Goal: Transaction & Acquisition: Book appointment/travel/reservation

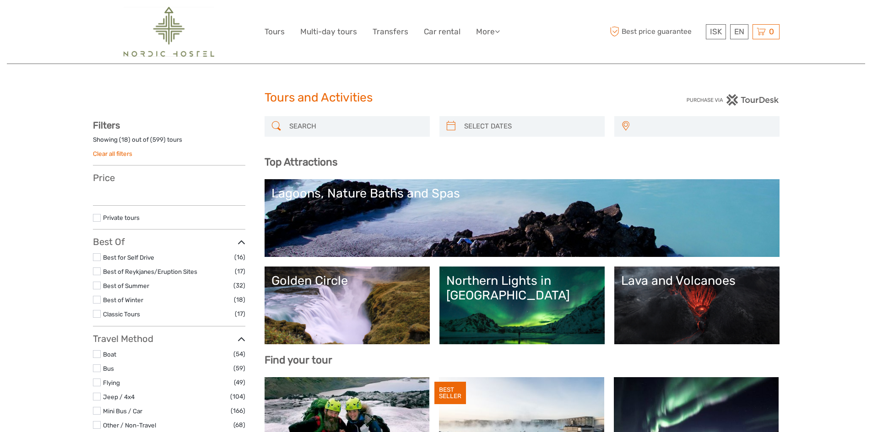
select select
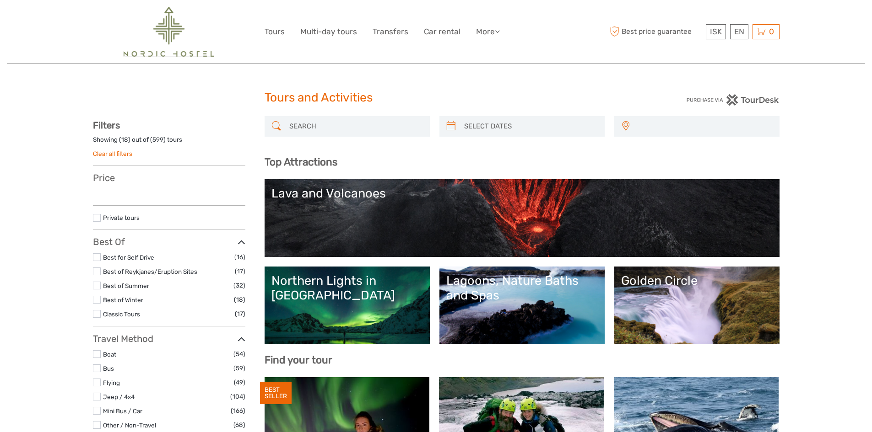
select select
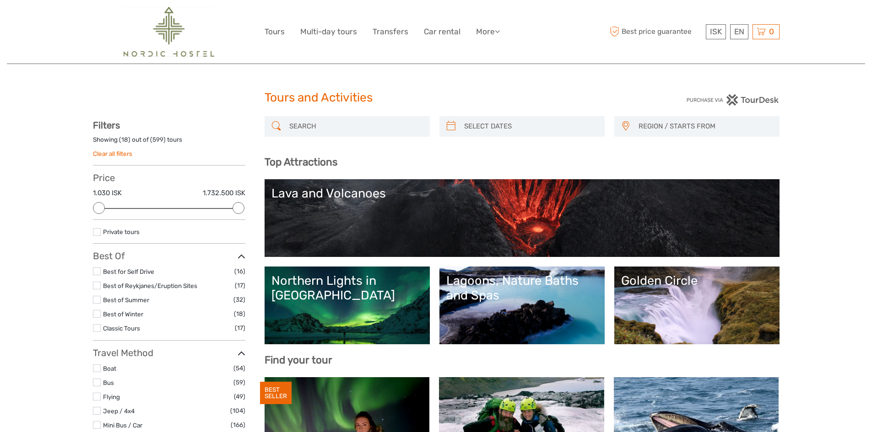
click at [330, 128] on input "search" at bounding box center [355, 126] width 140 height 16
type input "b"
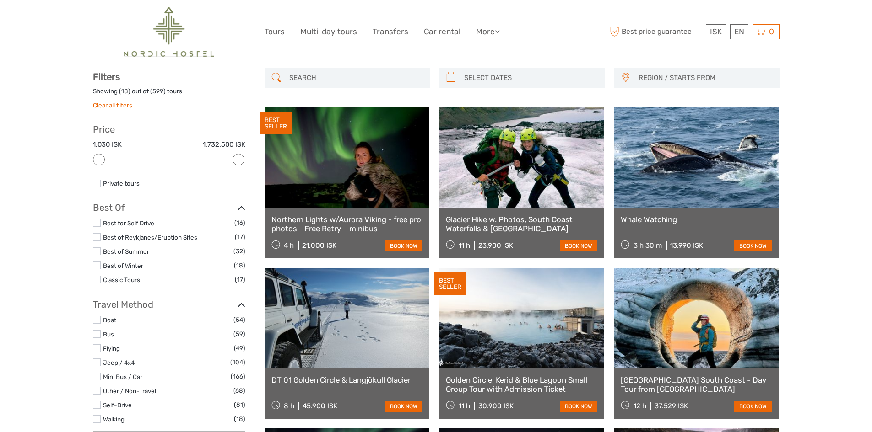
scroll to position [52, 0]
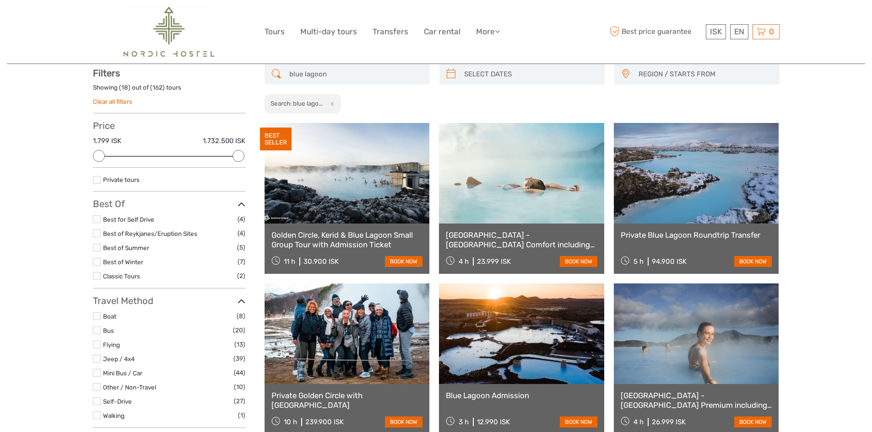
type input "blue lagoon"
click at [360, 178] on link at bounding box center [346, 173] width 165 height 101
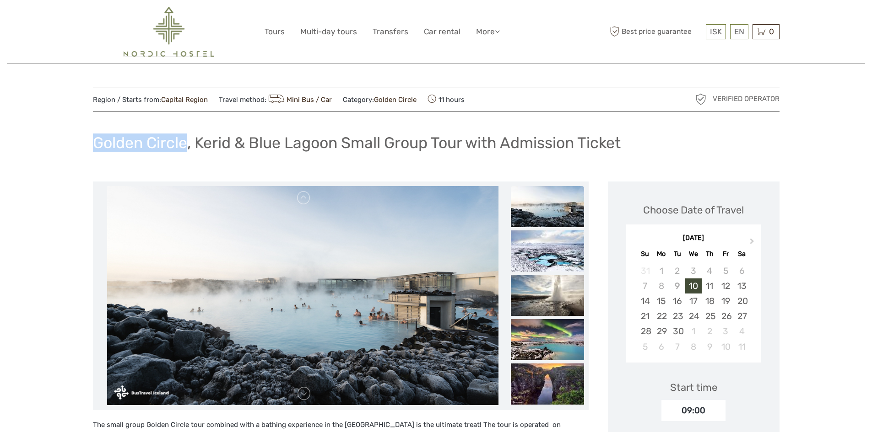
drag, startPoint x: 86, startPoint y: 154, endPoint x: 189, endPoint y: 149, distance: 102.6
drag, startPoint x: 196, startPoint y: 141, endPoint x: 229, endPoint y: 139, distance: 33.5
click at [229, 139] on h1 "Golden Circle, Kerid & Blue Lagoon Small Group Tour with Admission Ticket" at bounding box center [357, 143] width 528 height 19
click at [705, 285] on div "11" at bounding box center [709, 286] width 16 height 15
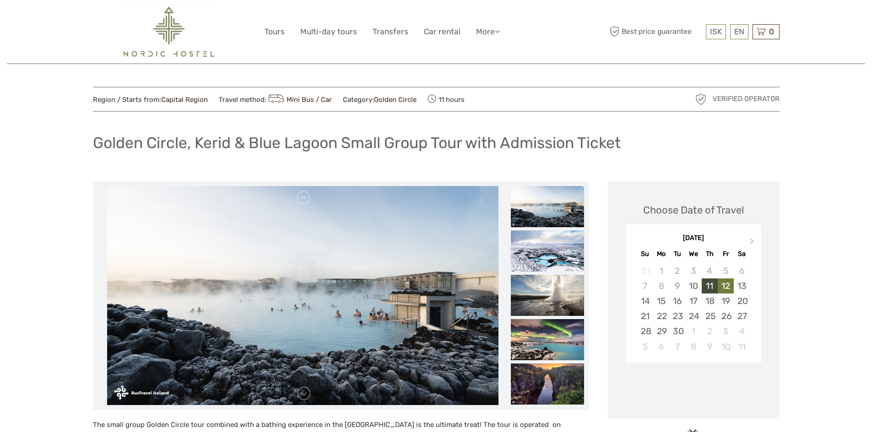
click at [722, 282] on div "12" at bounding box center [725, 286] width 16 height 15
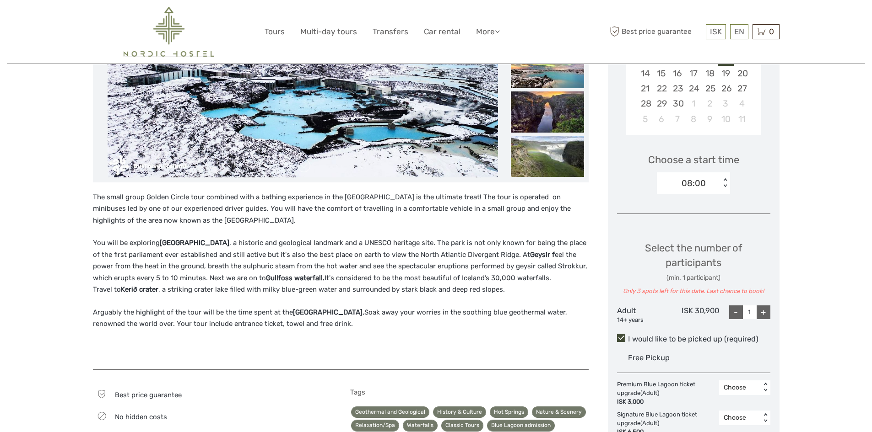
scroll to position [229, 0]
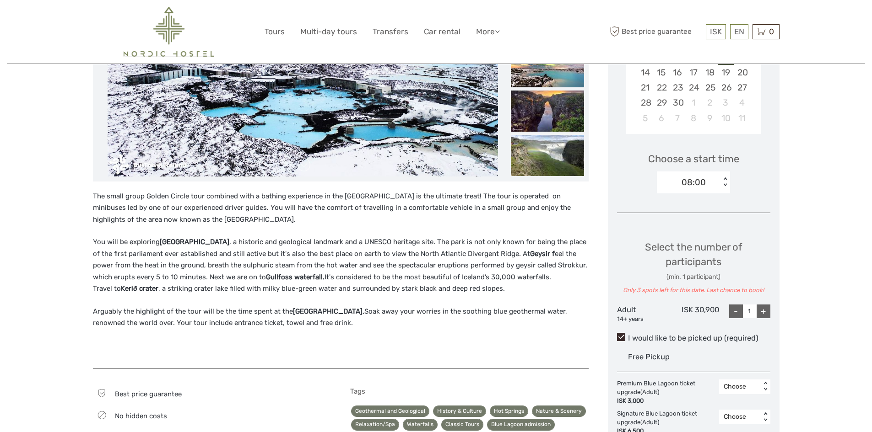
click at [619, 337] on span at bounding box center [621, 337] width 8 height 8
click at [628, 335] on input "I would like to be picked up (required)" at bounding box center [628, 335] width 0 height 0
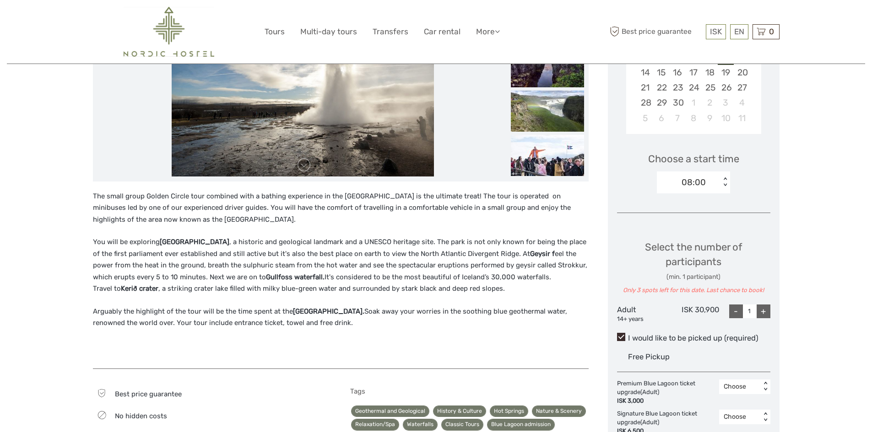
click at [620, 339] on span at bounding box center [621, 337] width 8 height 8
click at [628, 335] on input "I would like to be picked up (required)" at bounding box center [628, 335] width 0 height 0
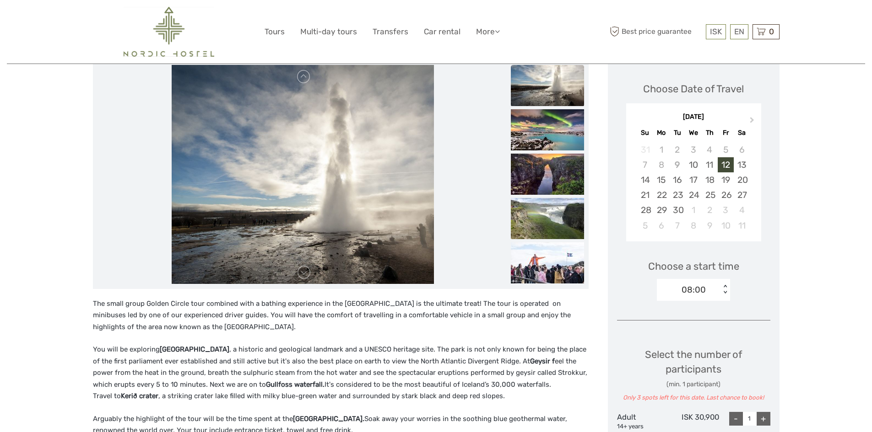
scroll to position [0, 0]
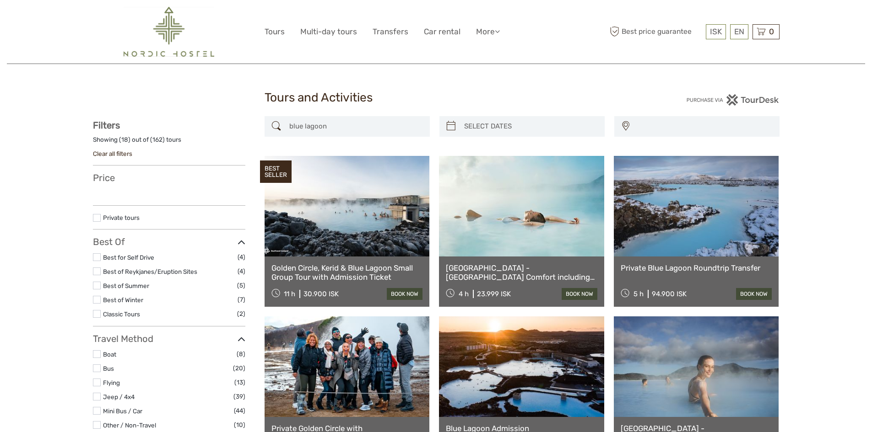
select select
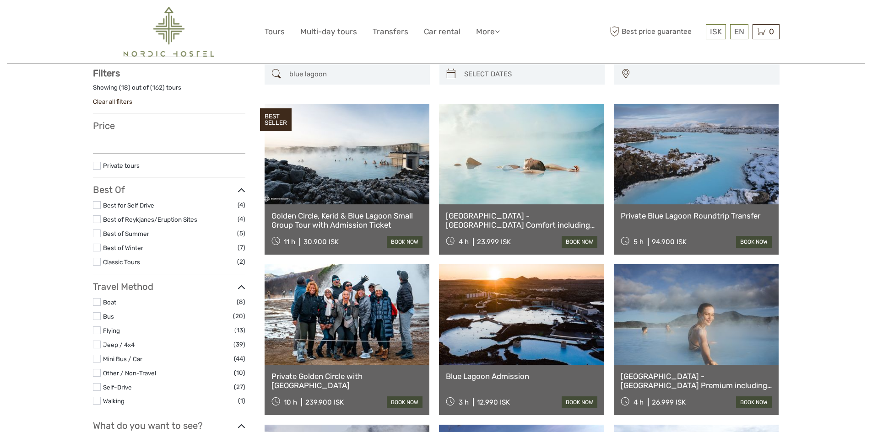
select select
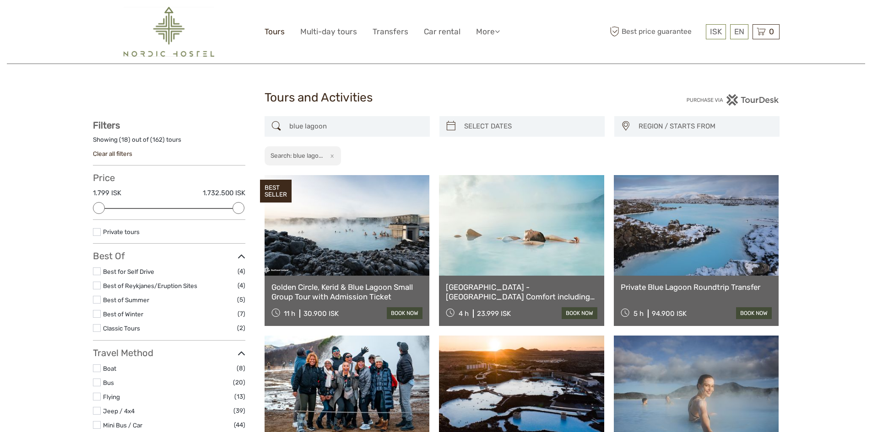
click at [271, 31] on link "Tours" at bounding box center [274, 31] width 20 height 13
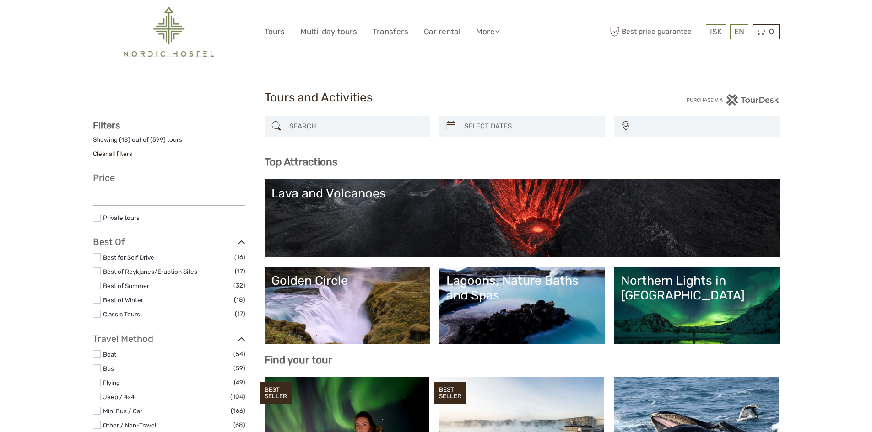
select select
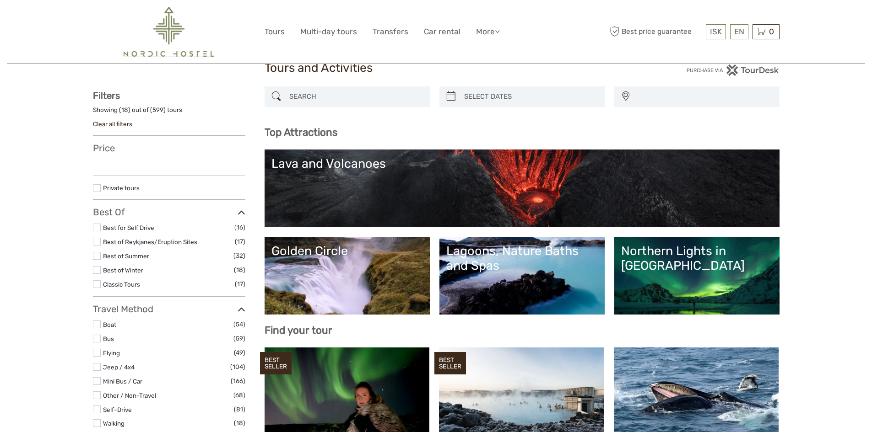
scroll to position [46, 0]
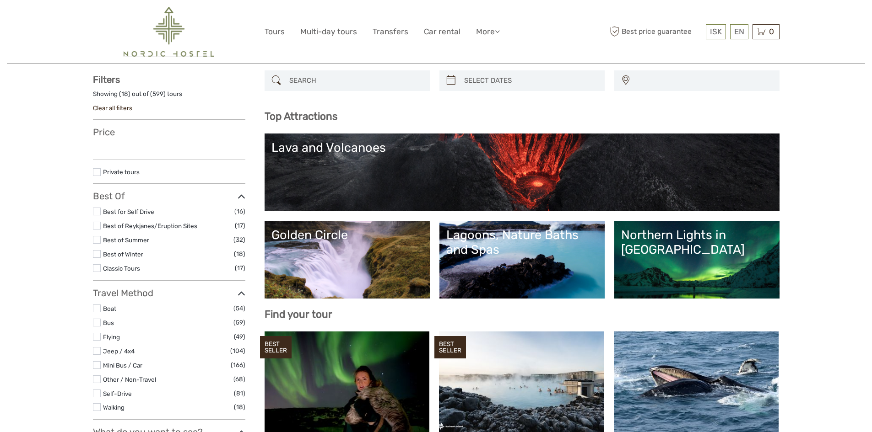
select select
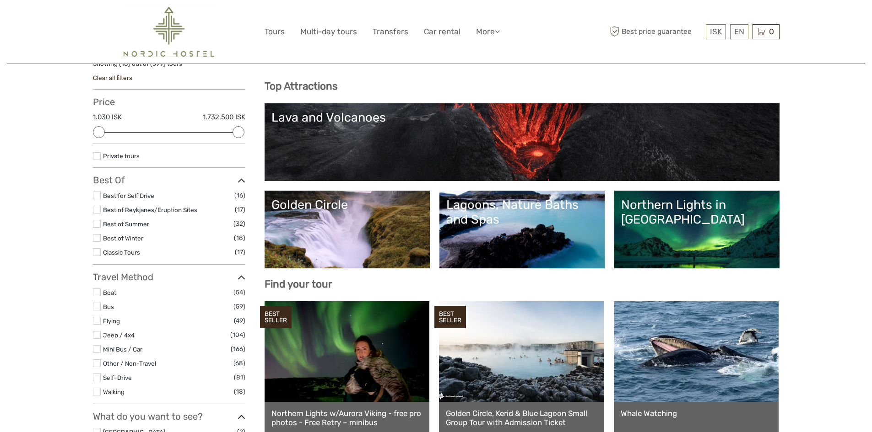
scroll to position [92, 0]
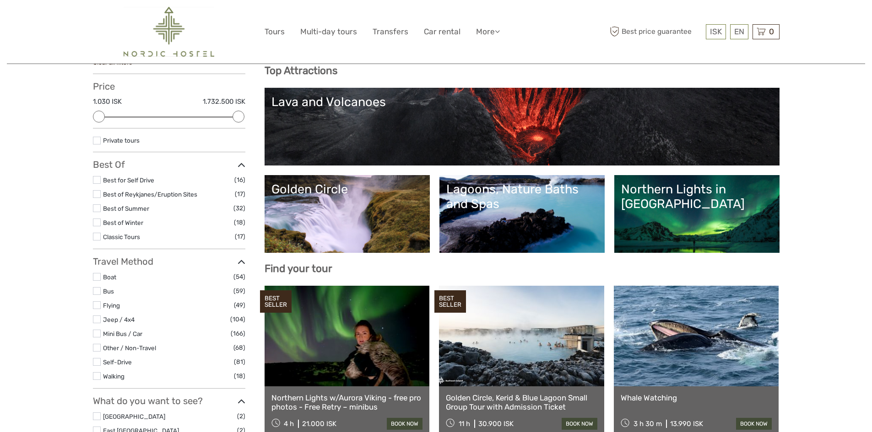
click at [669, 221] on link "Northern Lights in [GEOGRAPHIC_DATA]" at bounding box center [696, 214] width 151 height 64
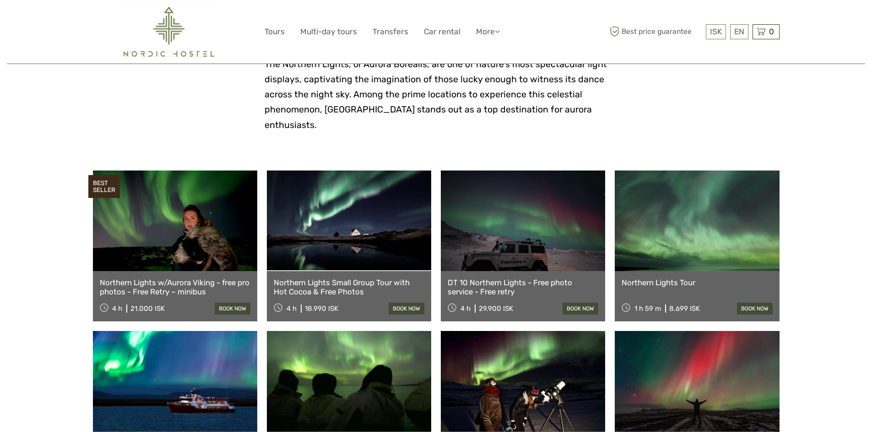
scroll to position [229, 0]
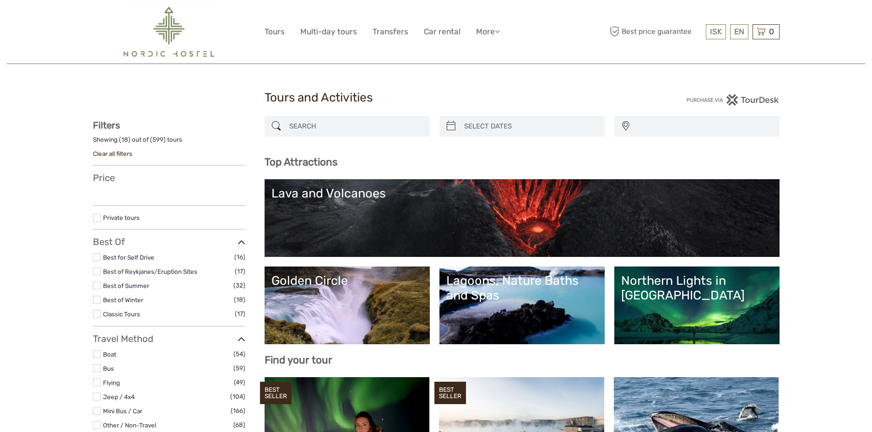
select select
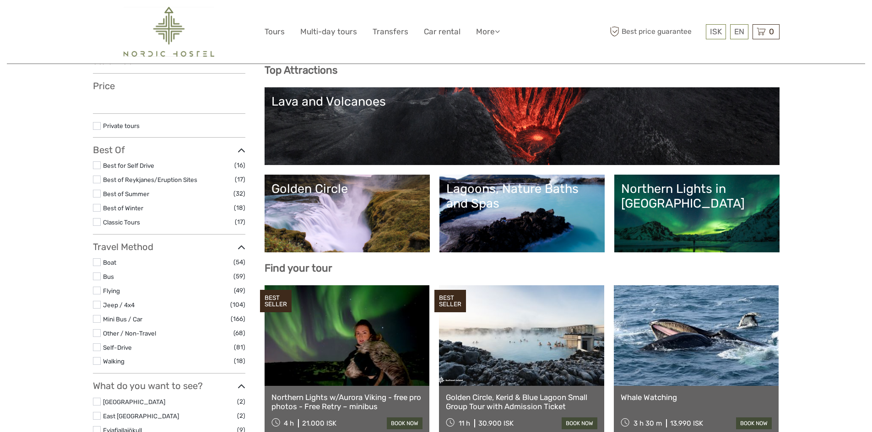
select select
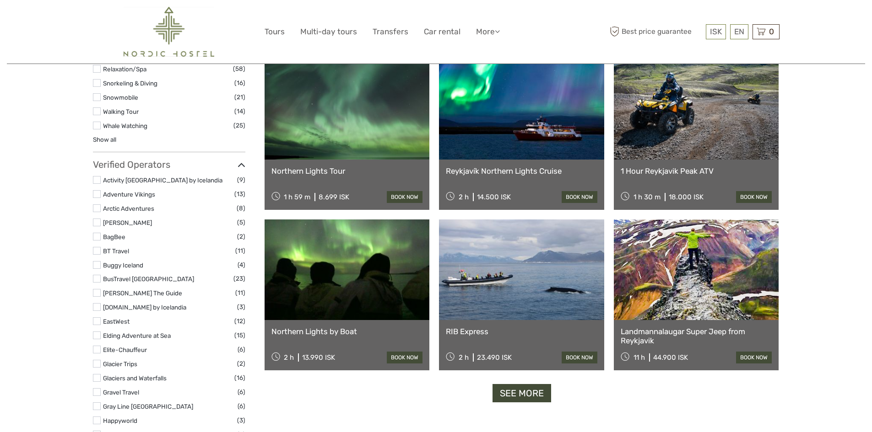
scroll to position [1007, 0]
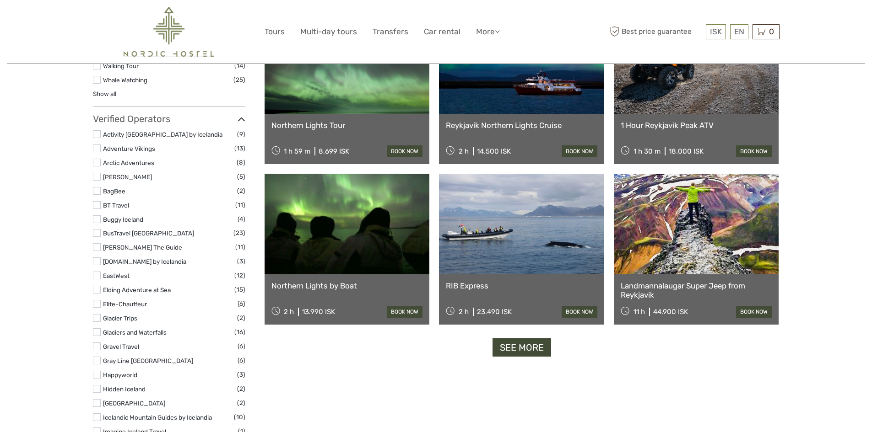
click at [96, 275] on label at bounding box center [97, 276] width 8 height 8
click at [0, 0] on input "checkbox" at bounding box center [0, 0] width 0 height 0
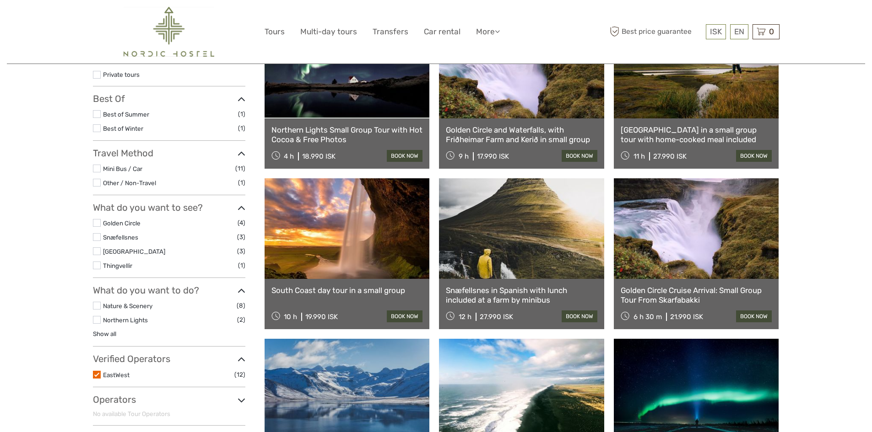
scroll to position [6, 0]
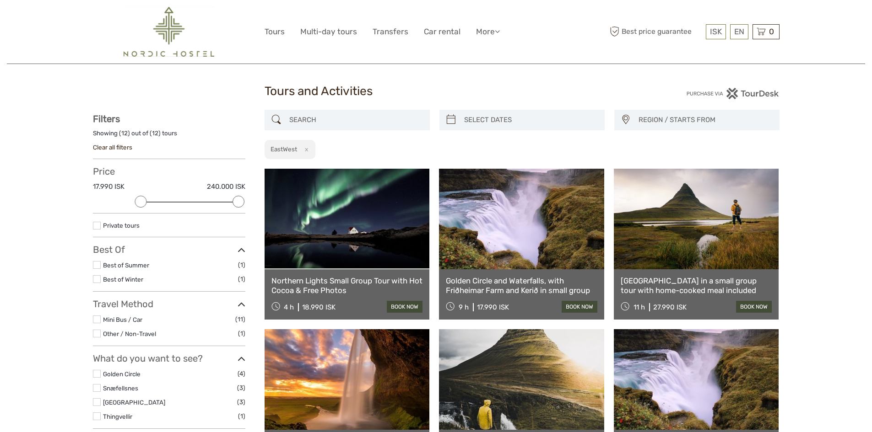
click at [95, 402] on label at bounding box center [97, 403] width 8 height 8
click at [0, 0] on input "checkbox" at bounding box center [0, 0] width 0 height 0
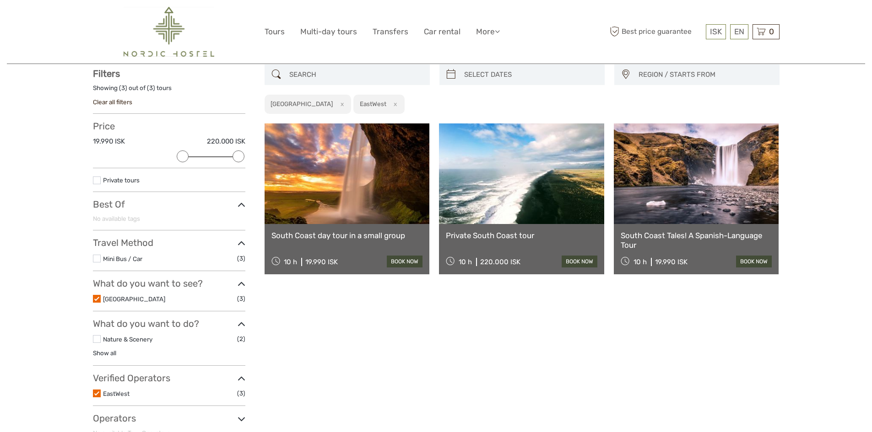
scroll to position [52, 0]
click at [300, 235] on link "South Coast day tour in a small group" at bounding box center [346, 235] width 151 height 9
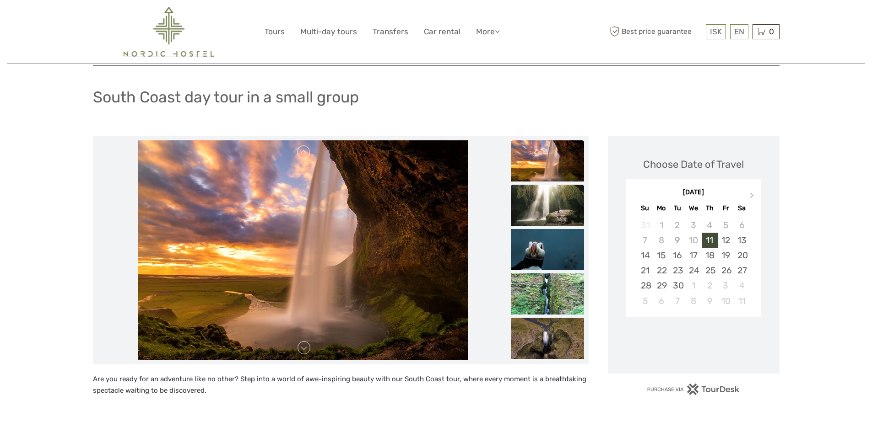
click at [551, 206] on img at bounding box center [547, 205] width 73 height 41
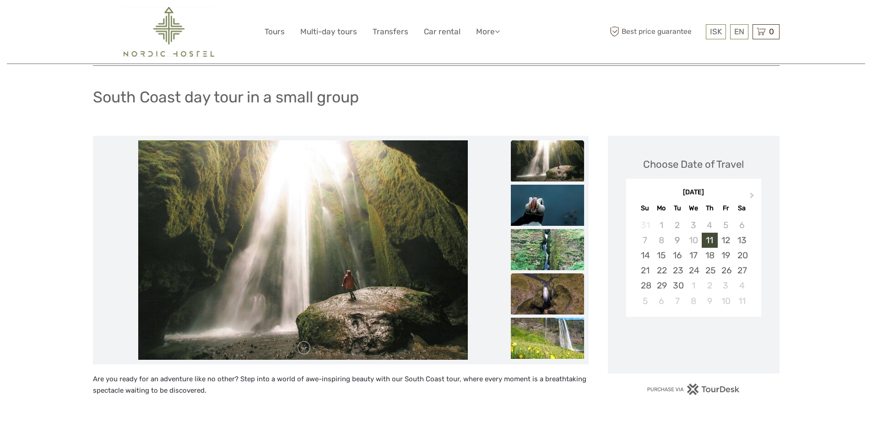
click at [539, 297] on img at bounding box center [547, 294] width 73 height 41
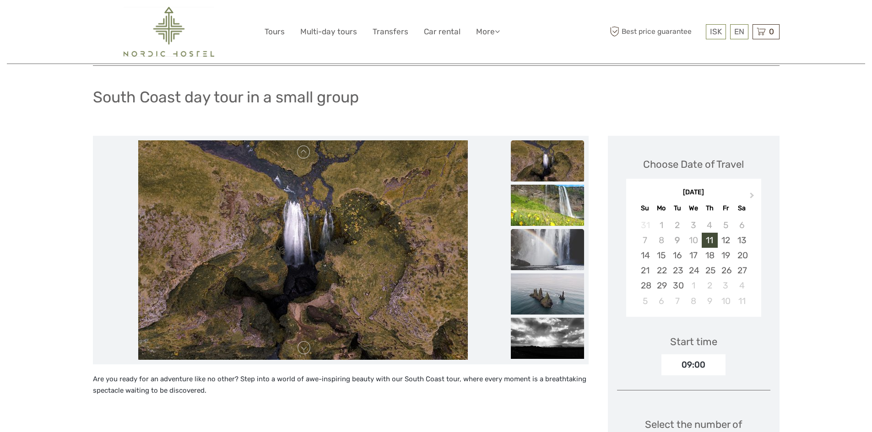
click at [550, 254] on img at bounding box center [547, 249] width 73 height 41
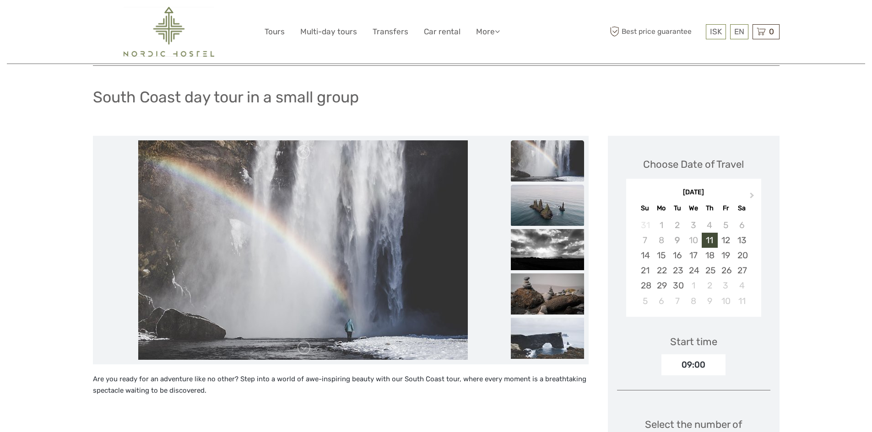
click at [549, 213] on img at bounding box center [547, 205] width 73 height 41
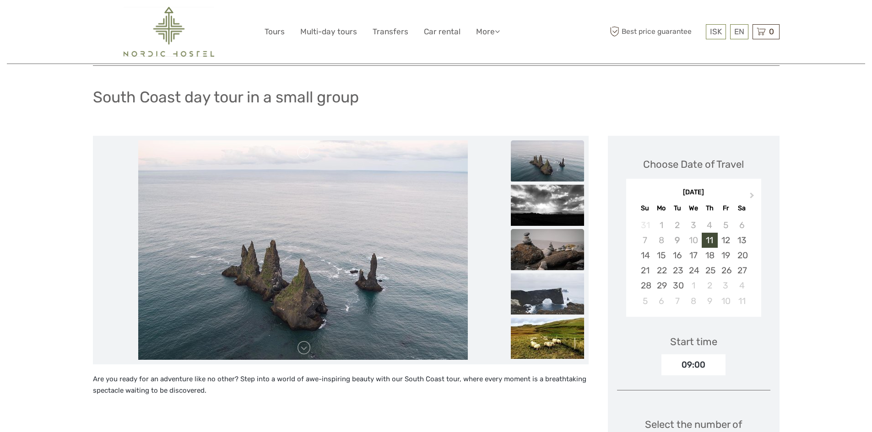
click at [546, 254] on img at bounding box center [547, 249] width 73 height 41
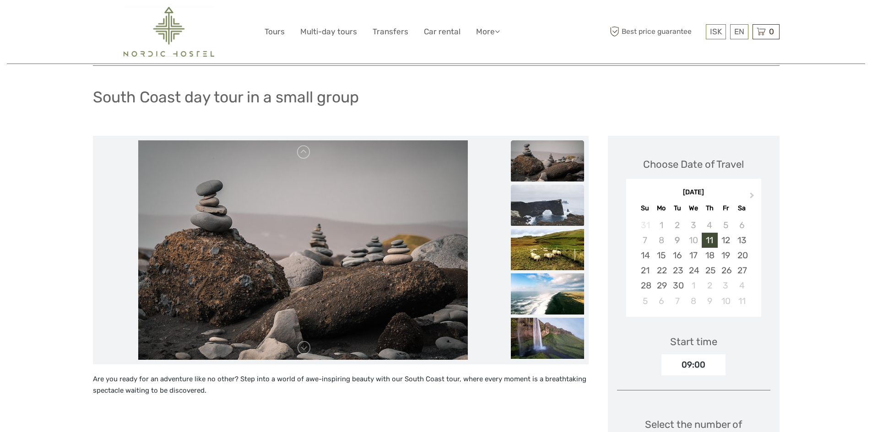
click at [563, 213] on img at bounding box center [547, 205] width 73 height 41
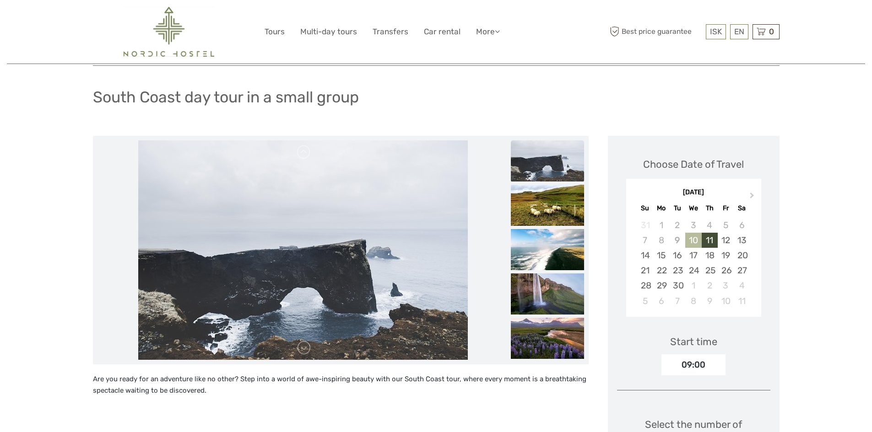
click at [693, 241] on div "10" at bounding box center [693, 240] width 16 height 15
click at [175, 37] on img at bounding box center [169, 32] width 91 height 50
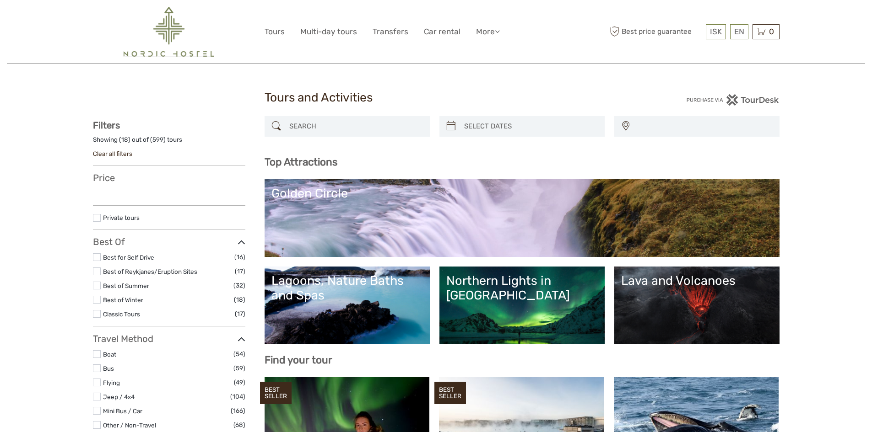
select select
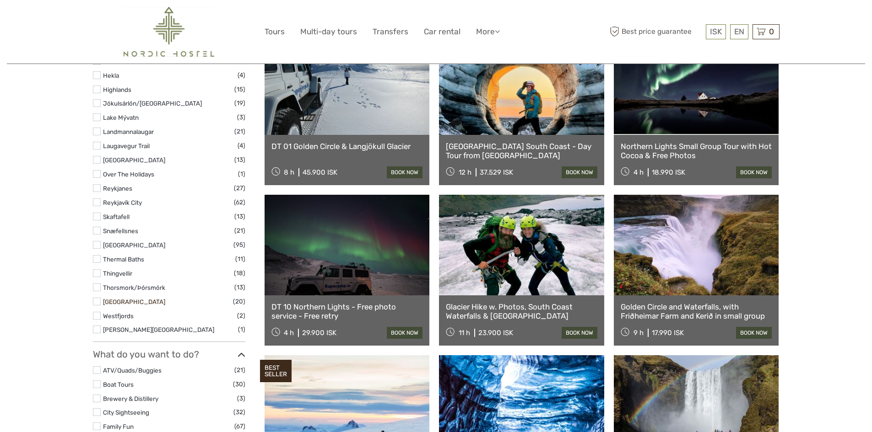
scroll to position [503, 0]
click at [123, 247] on link "[GEOGRAPHIC_DATA]" at bounding box center [134, 245] width 62 height 7
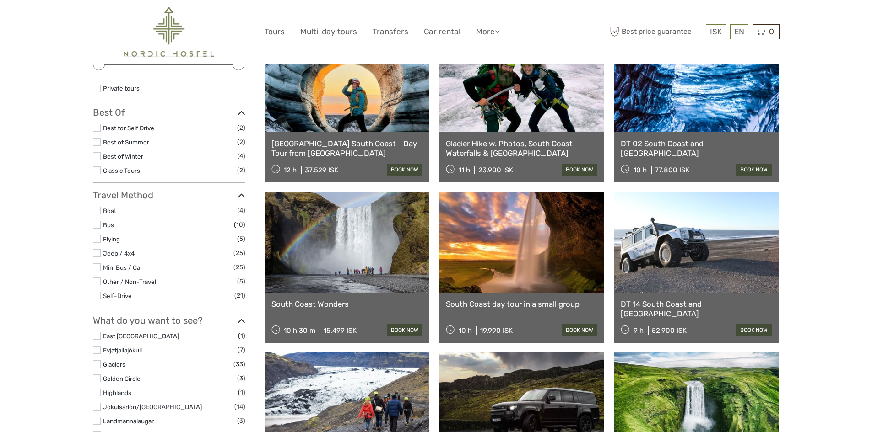
scroll to position [98, 0]
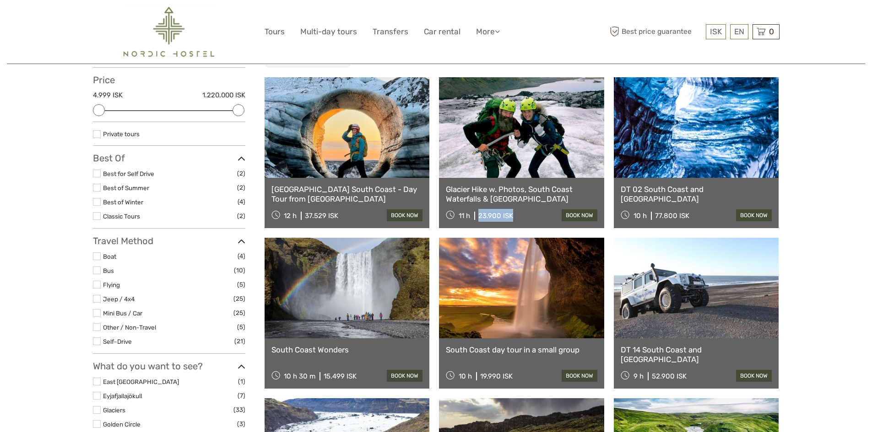
drag, startPoint x: 473, startPoint y: 215, endPoint x: 516, endPoint y: 211, distance: 43.2
click at [516, 211] on div "11 h 23.900 ISK book now" at bounding box center [521, 215] width 151 height 13
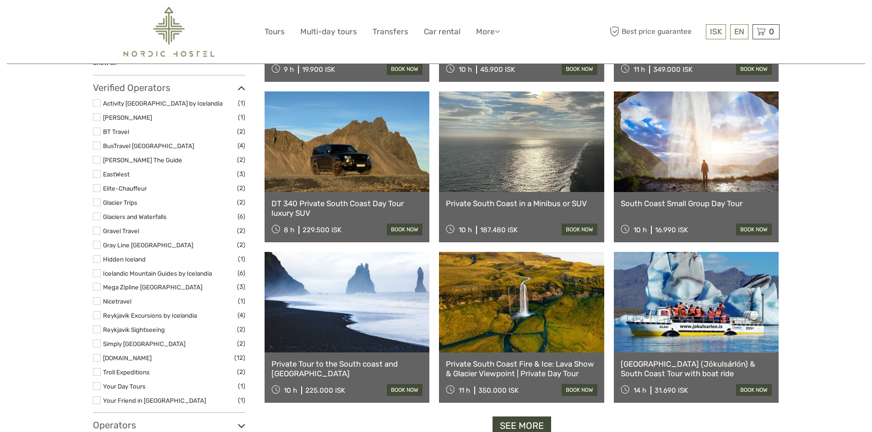
scroll to position [830, 0]
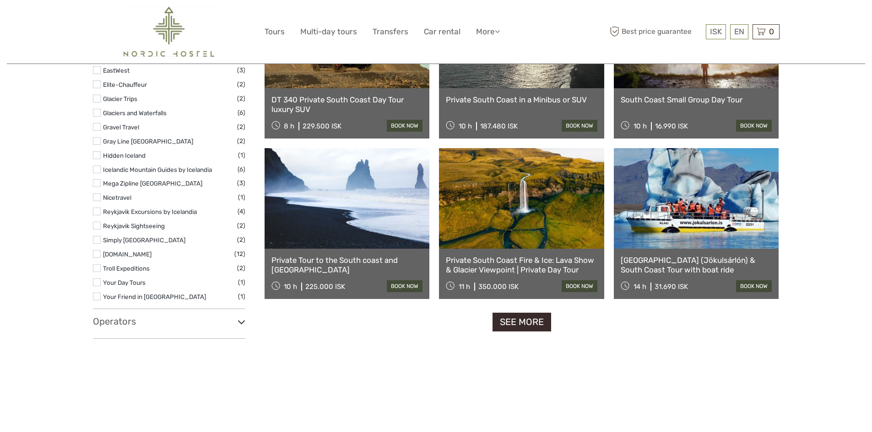
click at [519, 318] on link "See more" at bounding box center [521, 322] width 59 height 19
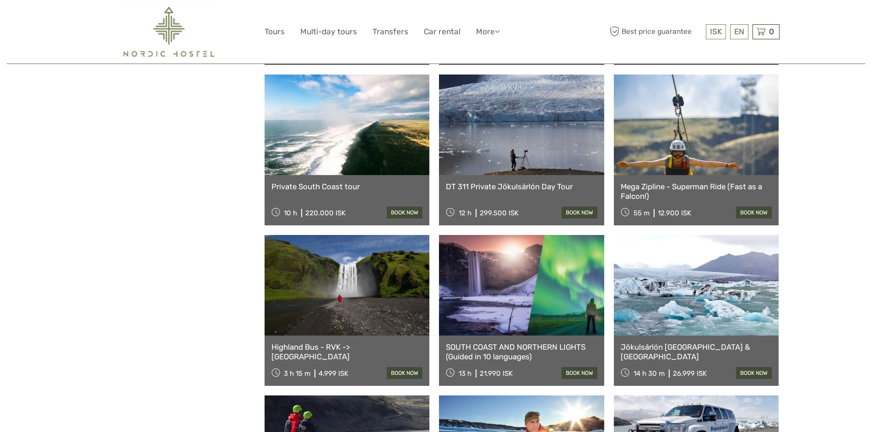
scroll to position [1562, 0]
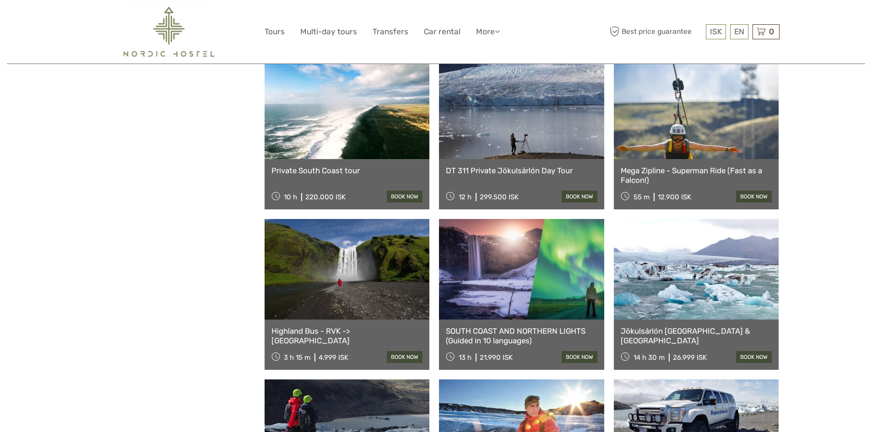
click at [674, 294] on link at bounding box center [696, 269] width 165 height 101
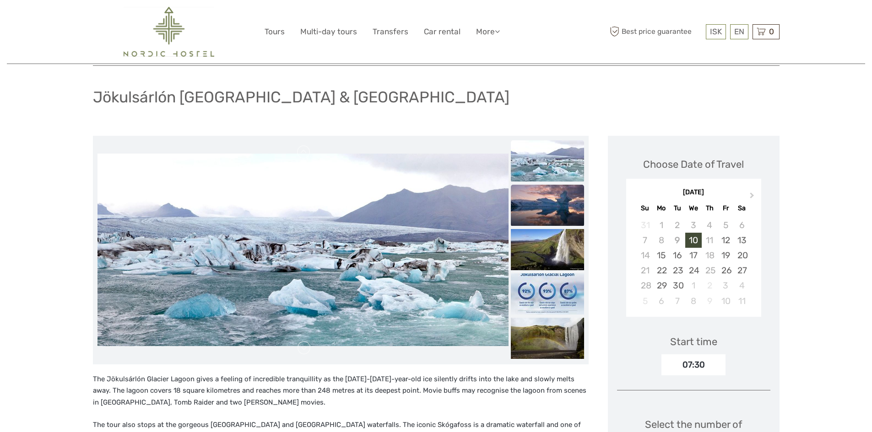
click at [539, 213] on img at bounding box center [547, 205] width 73 height 41
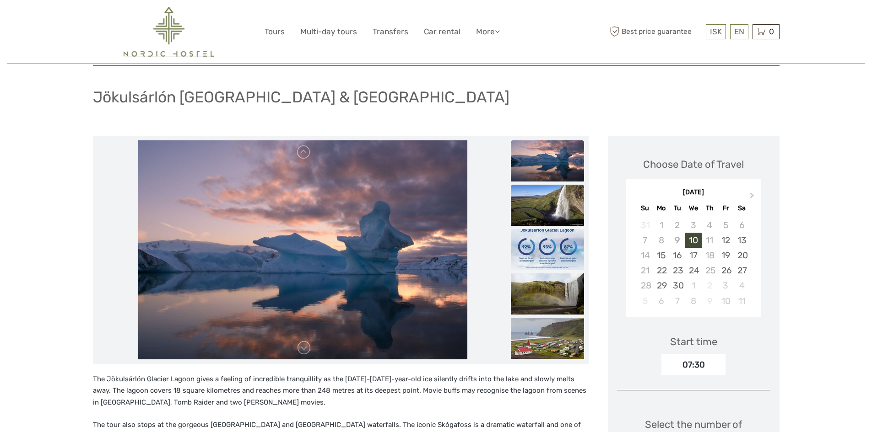
click at [547, 215] on img at bounding box center [547, 205] width 73 height 41
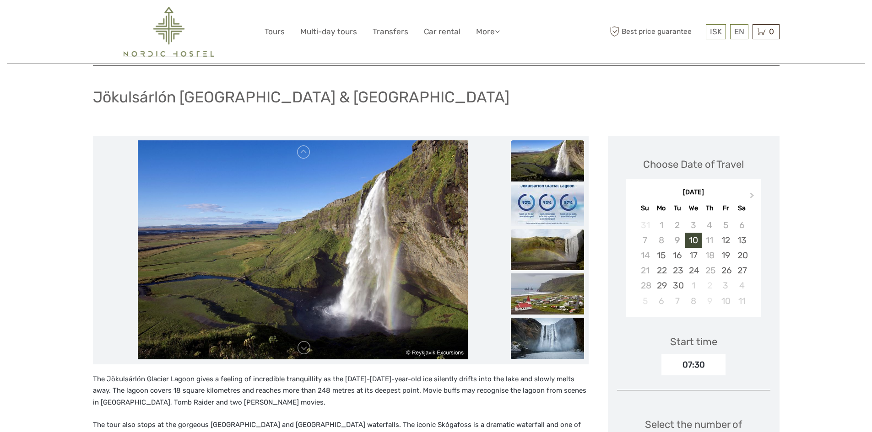
click at [544, 255] on img at bounding box center [547, 249] width 73 height 41
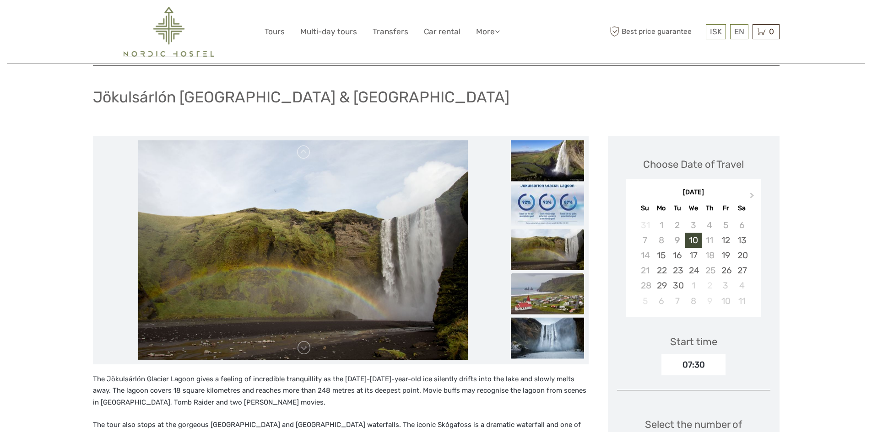
drag, startPoint x: 536, startPoint y: 299, endPoint x: 544, endPoint y: 301, distance: 8.4
click at [536, 299] on img at bounding box center [547, 293] width 73 height 41
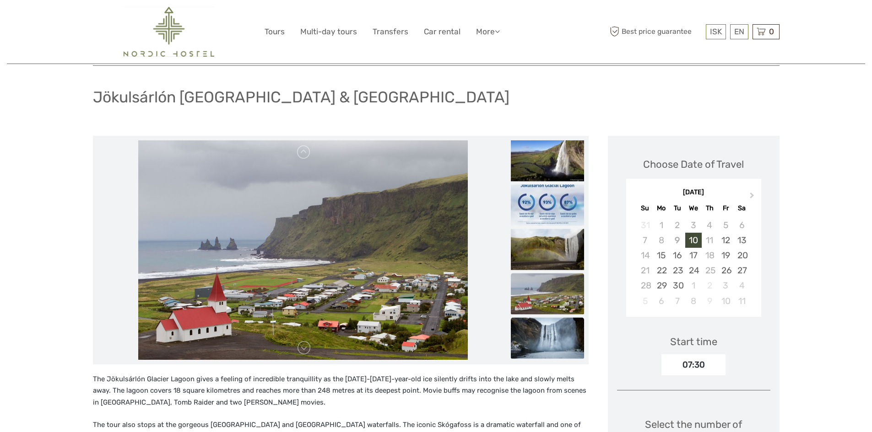
click at [537, 328] on img at bounding box center [547, 338] width 73 height 41
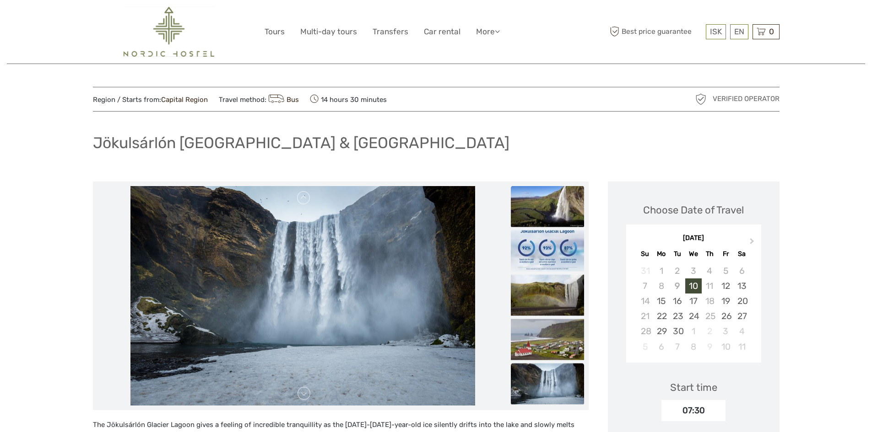
click at [556, 215] on img at bounding box center [547, 206] width 73 height 41
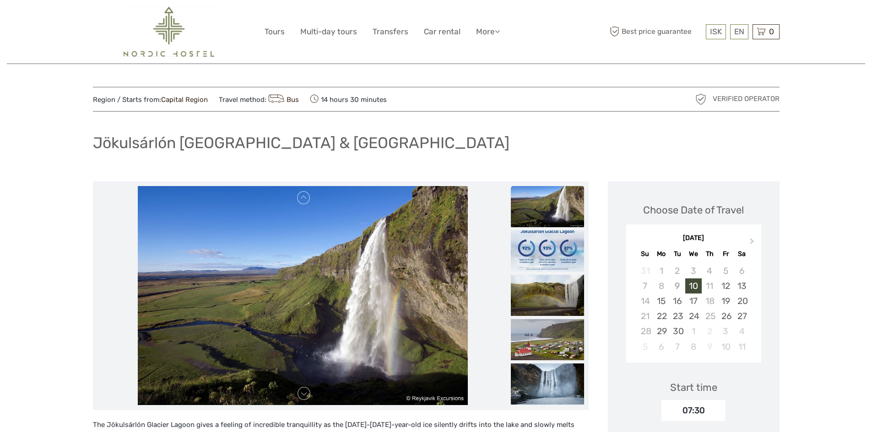
click at [553, 213] on img at bounding box center [547, 206] width 73 height 41
click at [306, 200] on link at bounding box center [303, 198] width 15 height 15
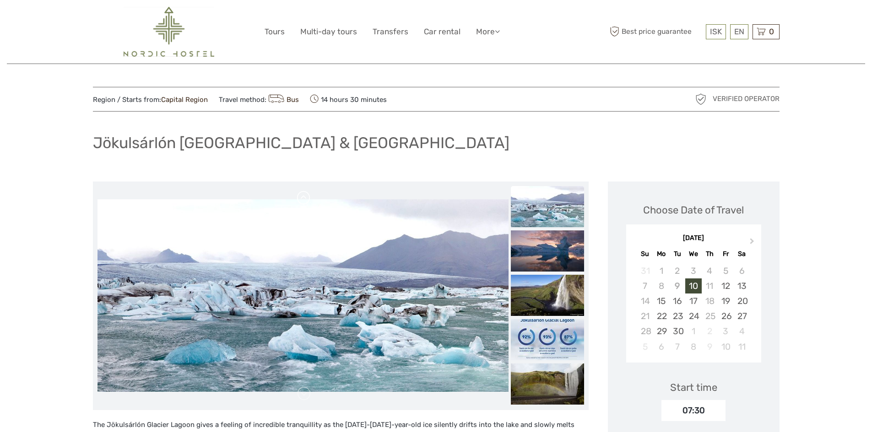
click at [306, 200] on link at bounding box center [303, 198] width 15 height 15
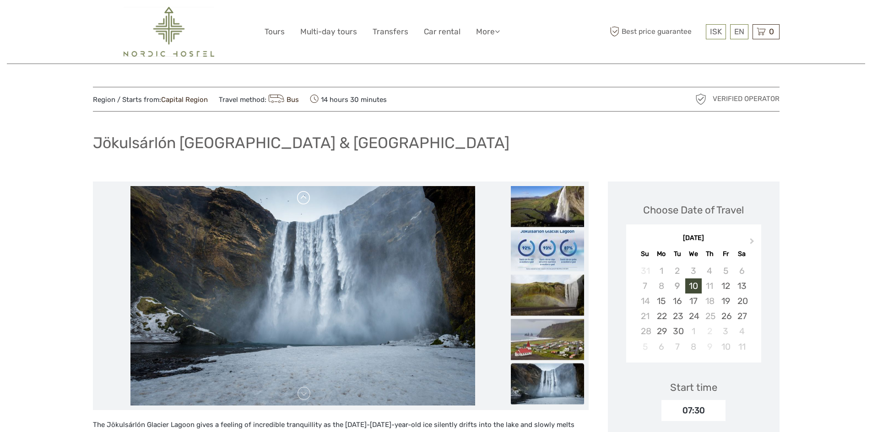
click at [306, 200] on img at bounding box center [302, 296] width 345 height 220
click at [306, 391] on link at bounding box center [303, 394] width 15 height 15
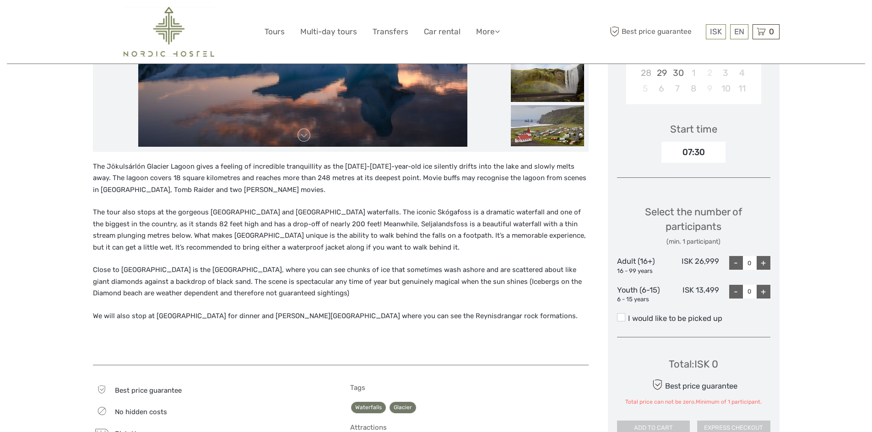
scroll to position [275, 0]
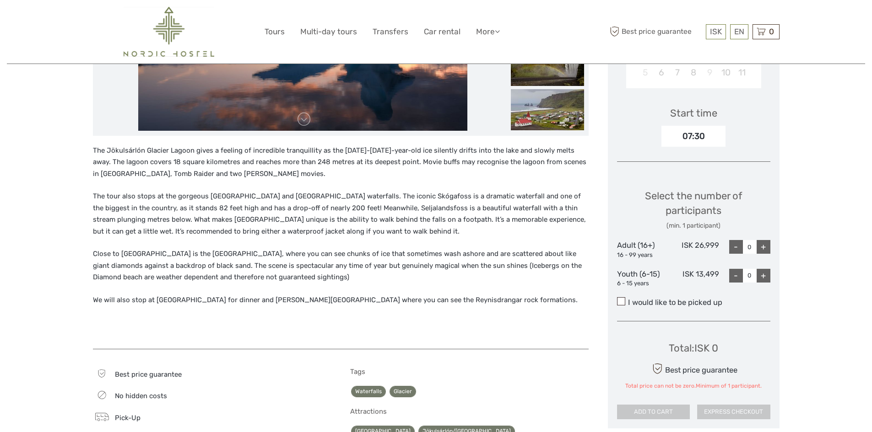
click at [621, 301] on span at bounding box center [621, 301] width 8 height 8
click at [628, 299] on input "I would like to be picked up" at bounding box center [628, 299] width 0 height 0
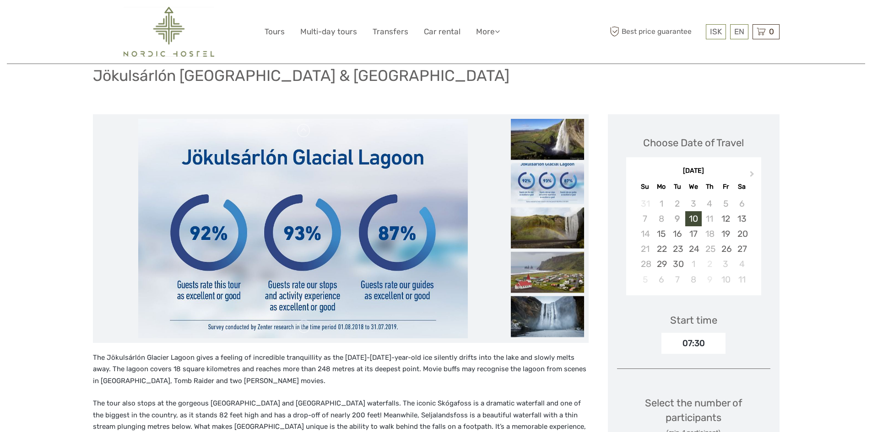
scroll to position [0, 0]
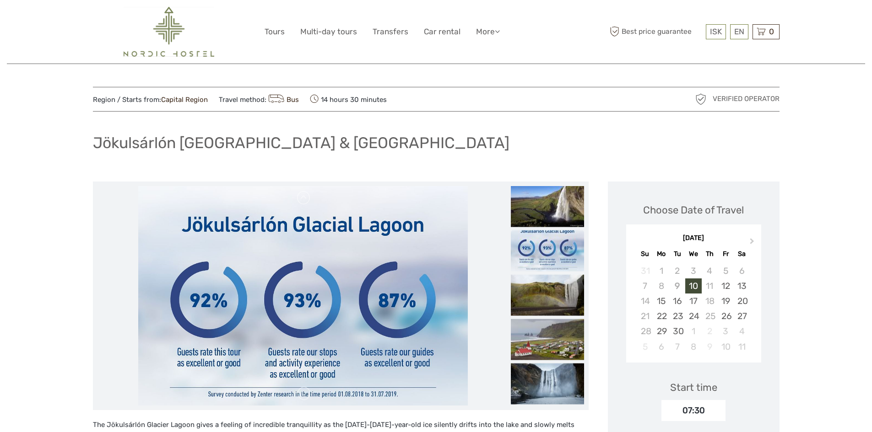
drag, startPoint x: 322, startPoint y: 100, endPoint x: 413, endPoint y: 93, distance: 91.7
click at [412, 93] on div "Region / Starts from: Capital Region Travel method: Bus 14 hours 30 minutes" at bounding box center [350, 99] width 515 height 13
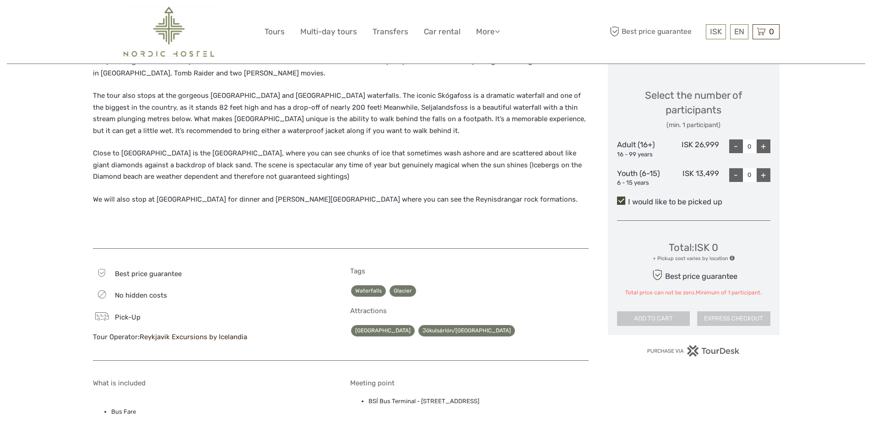
scroll to position [503, 0]
